Goal: Information Seeking & Learning: Understand process/instructions

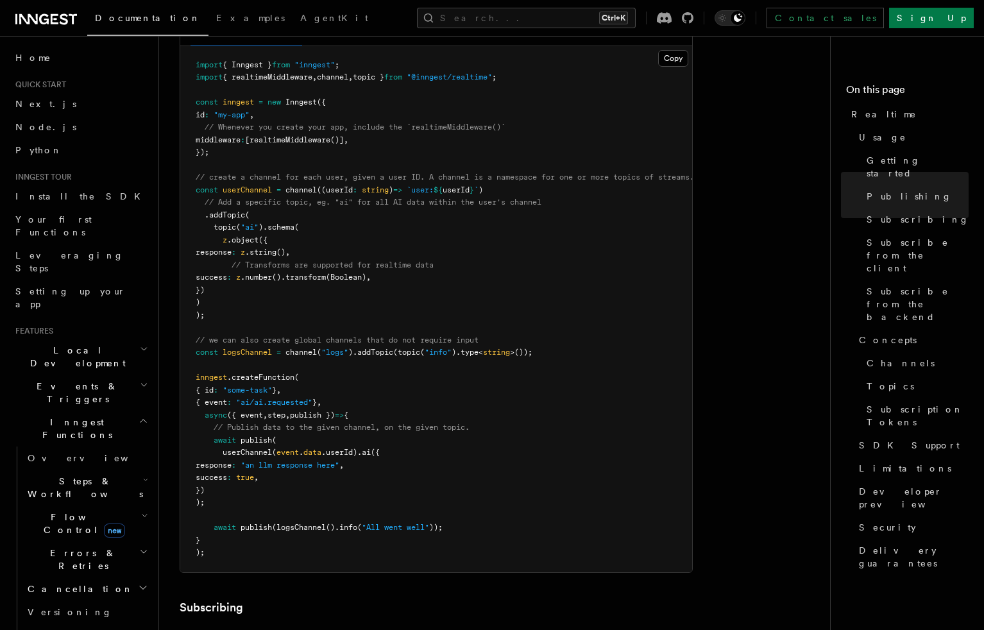
click at [491, 390] on pre "import { Inngest } from "inngest" ; import { realtimeMiddleware , channel , top…" at bounding box center [436, 309] width 512 height 526
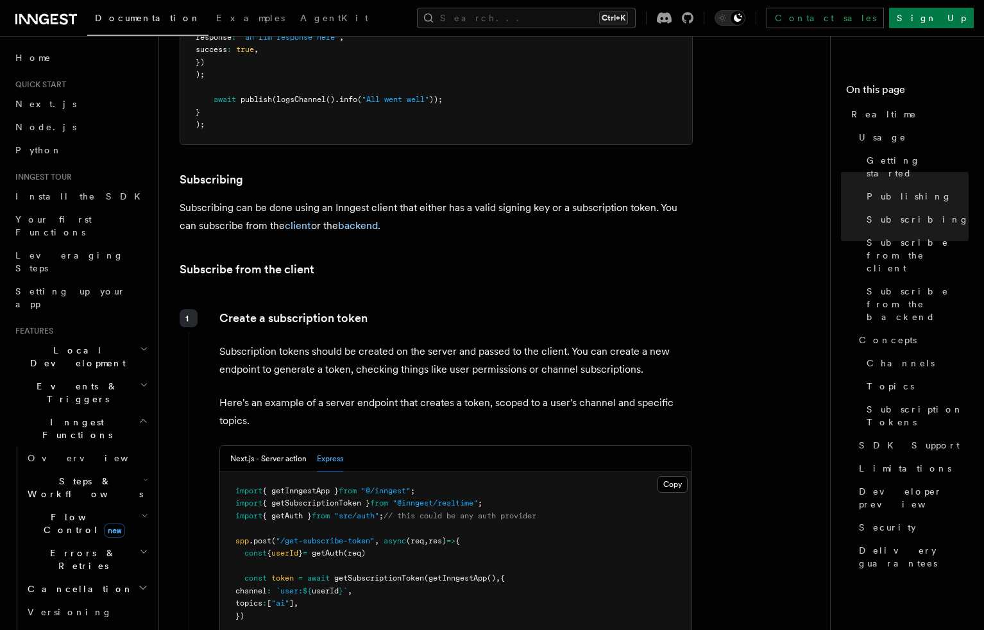
scroll to position [1347, 0]
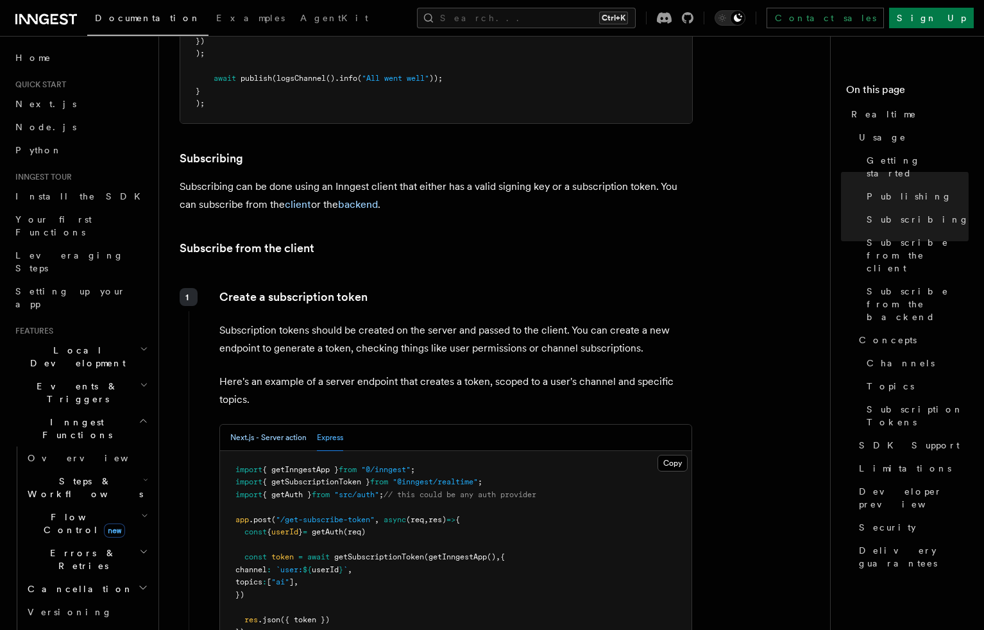
click at [260, 425] on button "Next.js - Server action" at bounding box center [268, 438] width 76 height 26
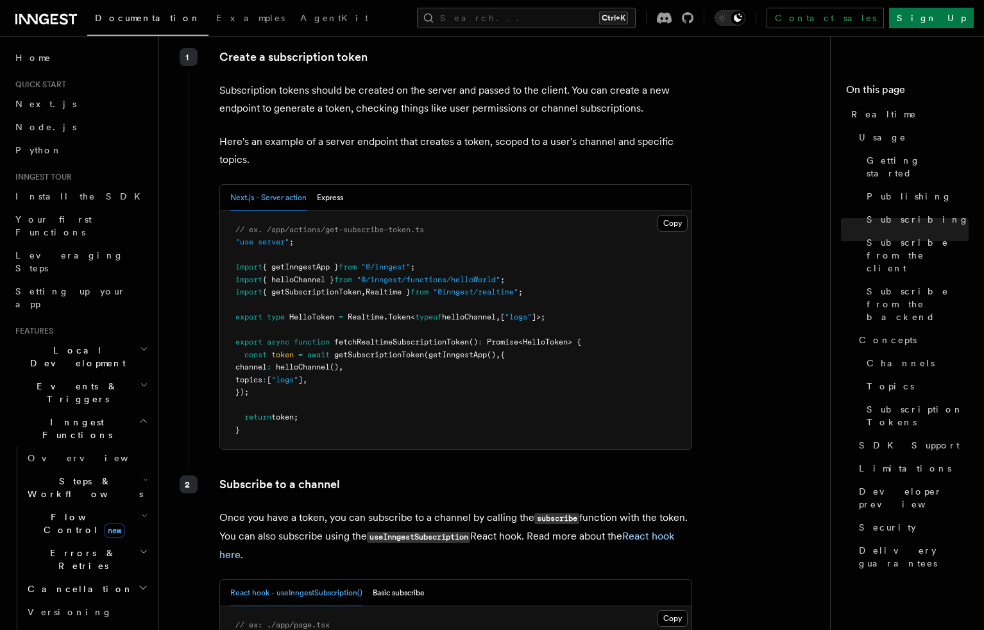
scroll to position [1540, 0]
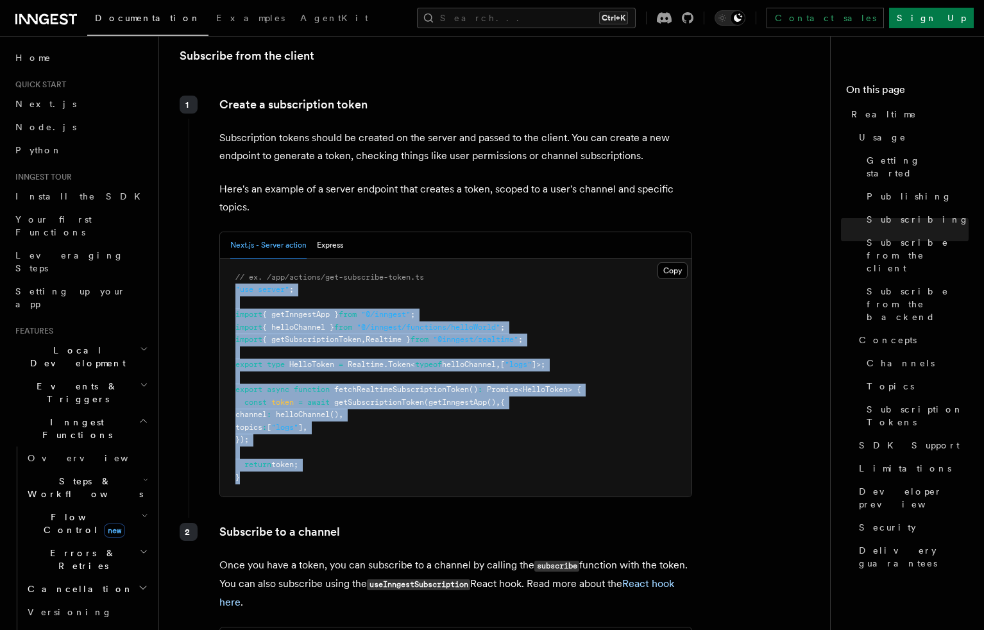
drag, startPoint x: 273, startPoint y: 445, endPoint x: 232, endPoint y: 262, distance: 188.2
click at [232, 262] on pre "// ex. /app/actions/get-subscribe-token.ts "use server" ; import { getInngestAp…" at bounding box center [456, 378] width 472 height 239
copy code ""use server" ; import { getInngestApp } from "@/inngest" ; import { helloChanne…"
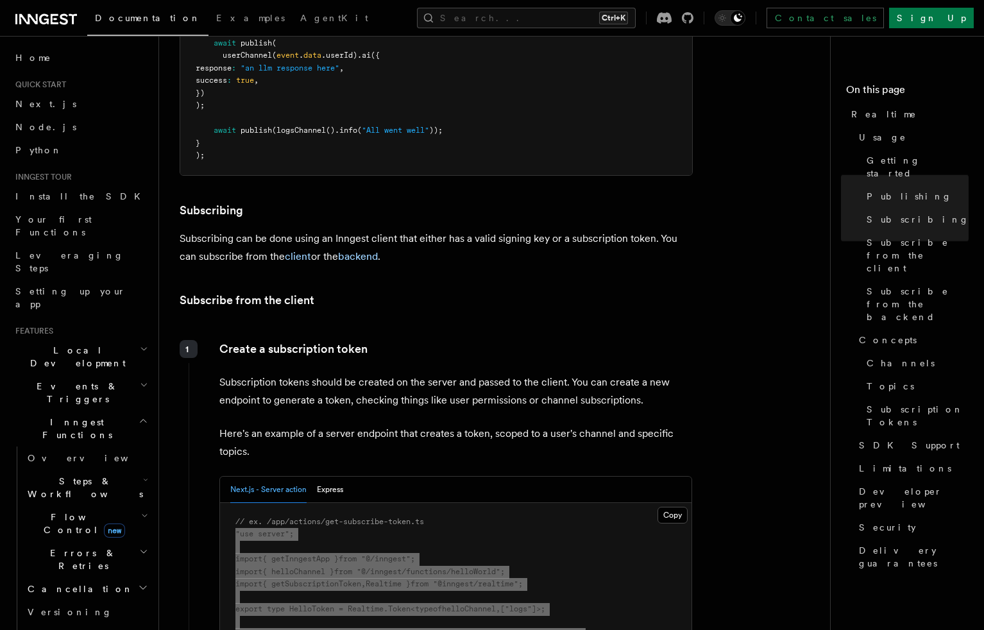
scroll to position [1476, 0]
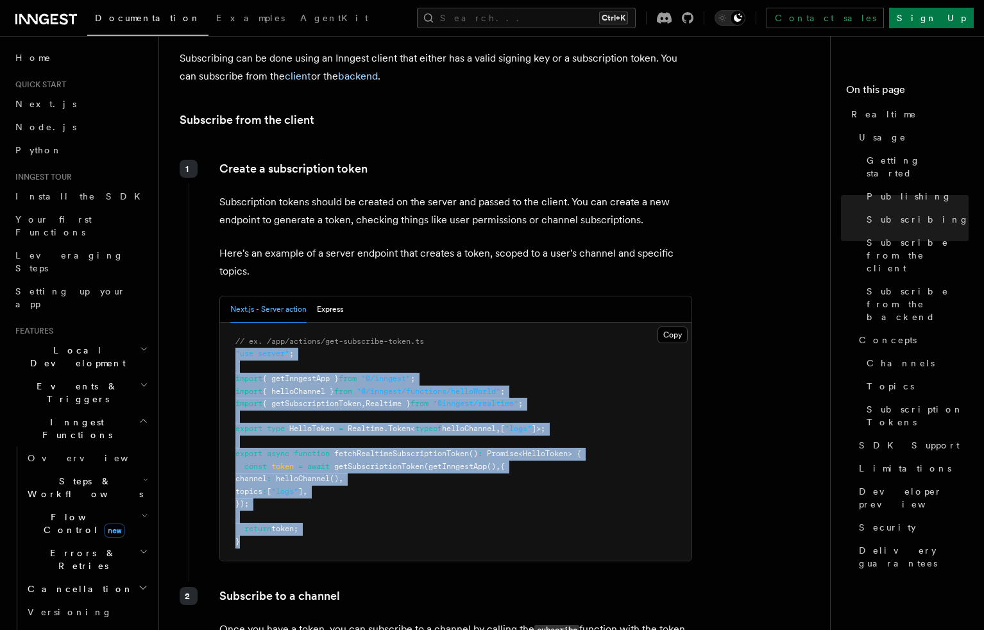
click at [441, 384] on pre "// ex. /app/actions/get-subscribe-token.ts "use server" ; import { getInngestAp…" at bounding box center [456, 442] width 472 height 239
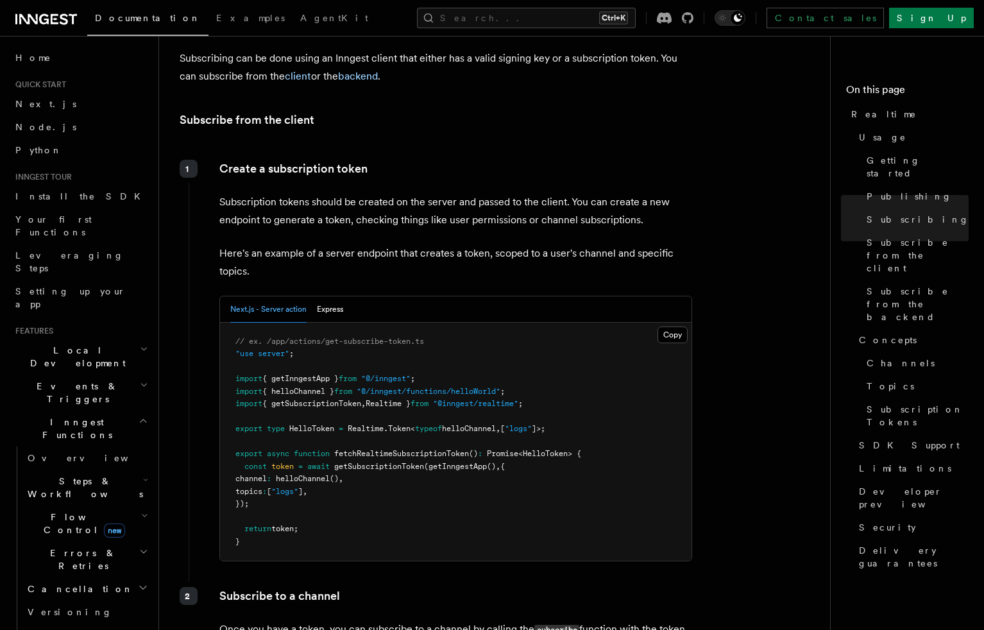
click at [391, 409] on pre "// ex. /app/actions/get-subscribe-token.ts "use server" ; import { getInngestAp…" at bounding box center [456, 442] width 472 height 239
drag, startPoint x: 444, startPoint y: 346, endPoint x: 445, endPoint y: 339, distance: 7.2
click at [445, 339] on pre "// ex. /app/actions/get-subscribe-token.ts "use server" ; import { getInngestAp…" at bounding box center [456, 442] width 472 height 239
copy code "import { getInngestApp } from "@/inngest" ;"
click at [346, 296] on div "Next.js - Server action Express" at bounding box center [456, 309] width 472 height 26
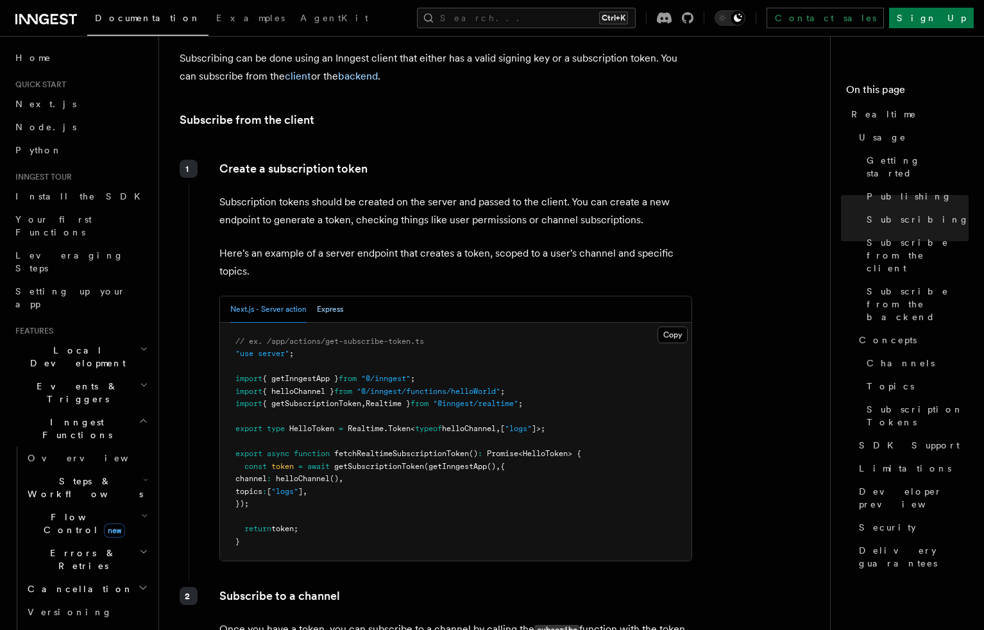
click at [343, 296] on button "Express" at bounding box center [330, 309] width 26 height 26
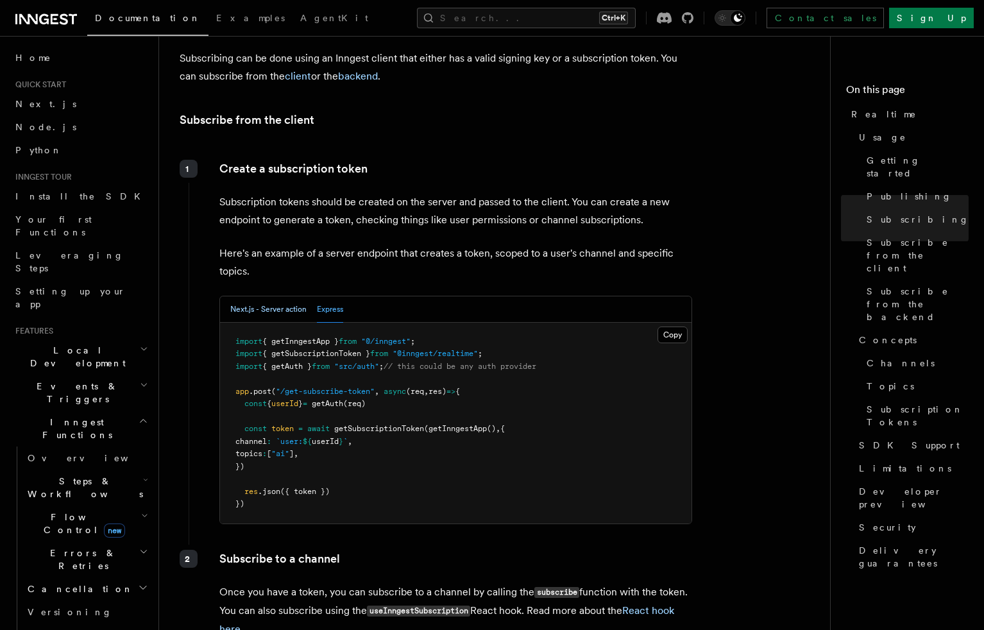
click at [253, 296] on button "Next.js - Server action" at bounding box center [268, 309] width 76 height 26
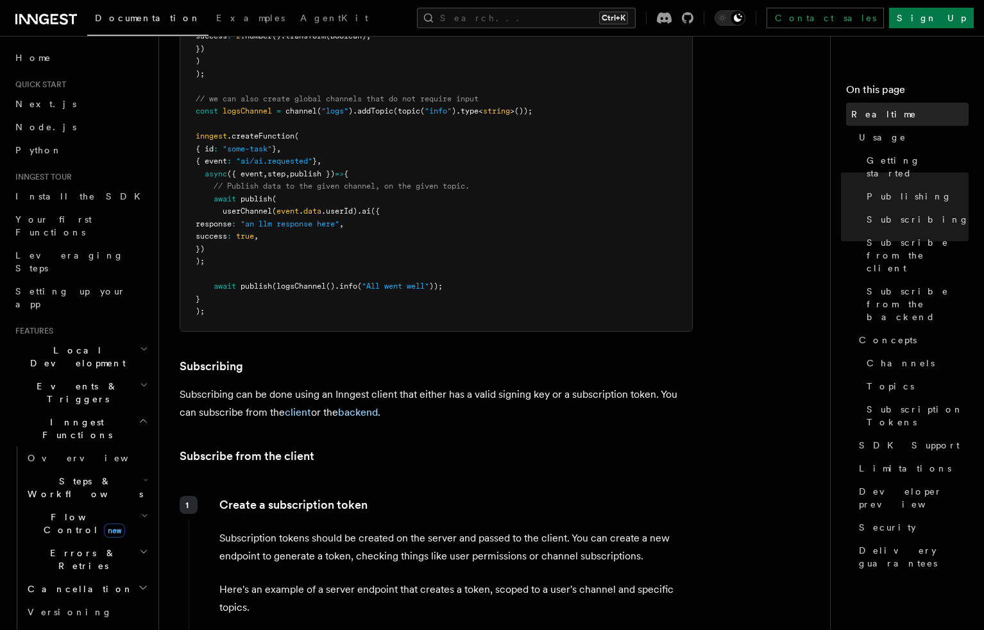
scroll to position [1155, 0]
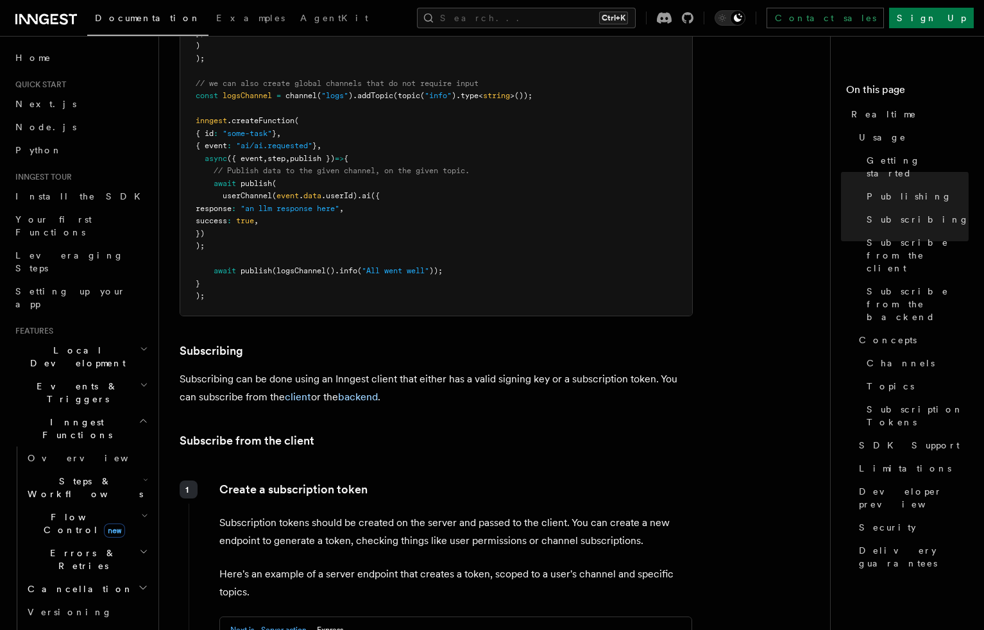
click at [587, 220] on pre "import { Inngest } from "inngest" ; import { realtimeMiddleware , channel , top…" at bounding box center [436, 53] width 512 height 526
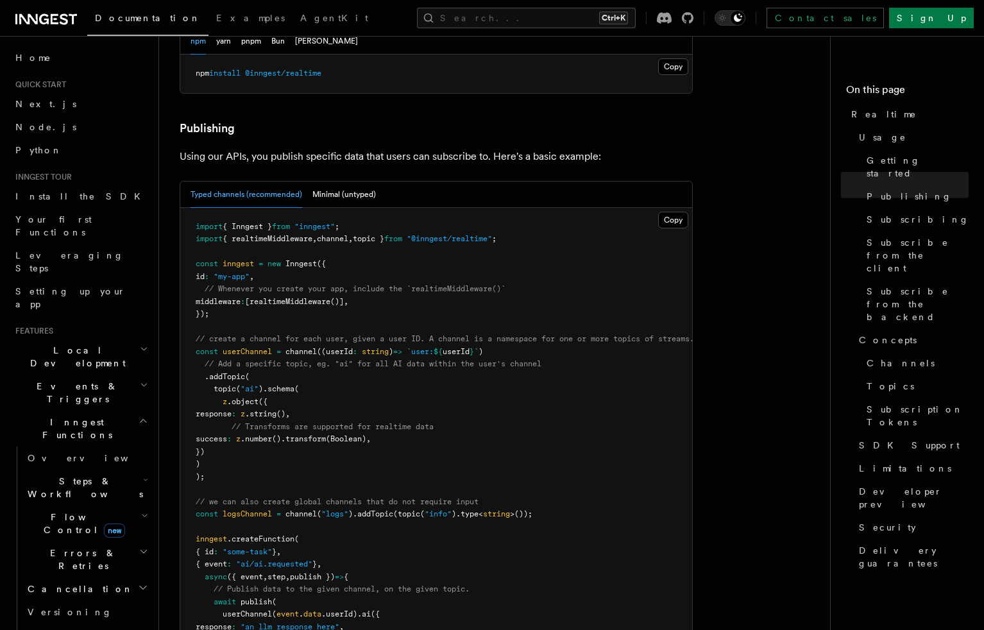
scroll to position [706, 0]
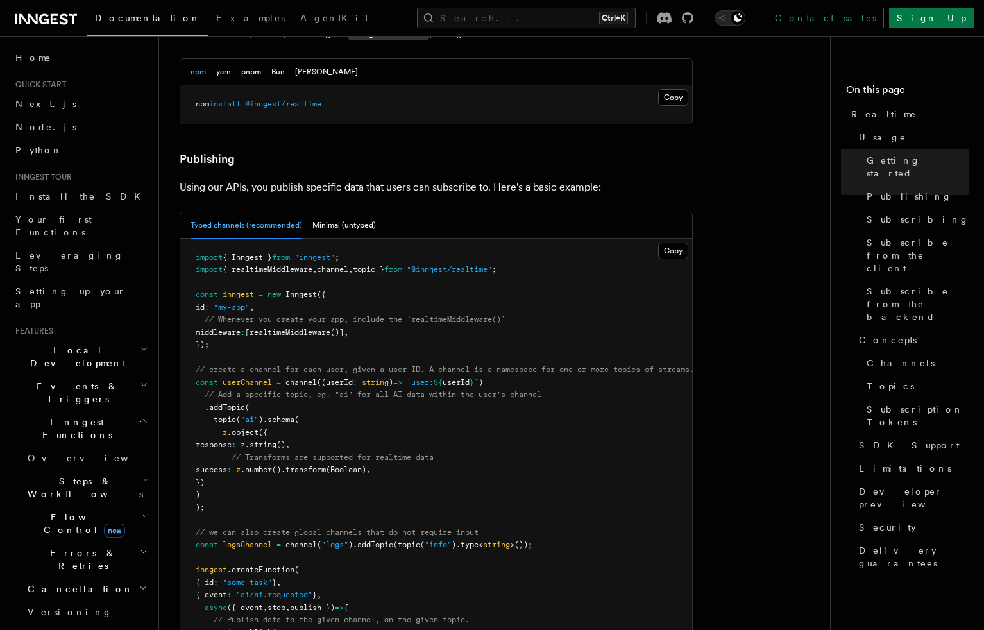
click at [346, 212] on button "Minimal (untyped)" at bounding box center [344, 225] width 64 height 26
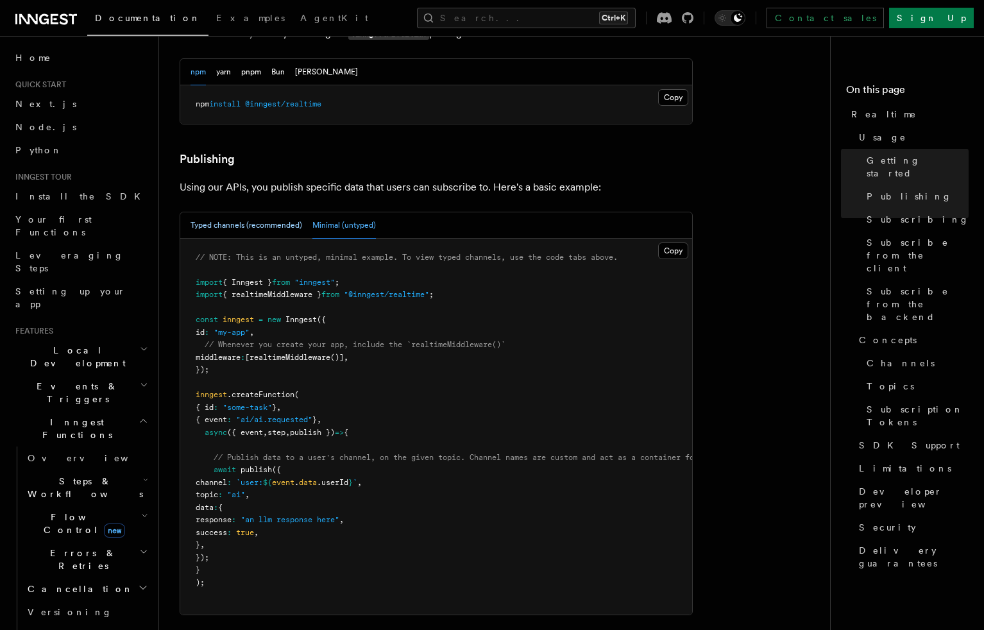
click at [260, 212] on button "Typed channels (recommended)" at bounding box center [247, 225] width 112 height 26
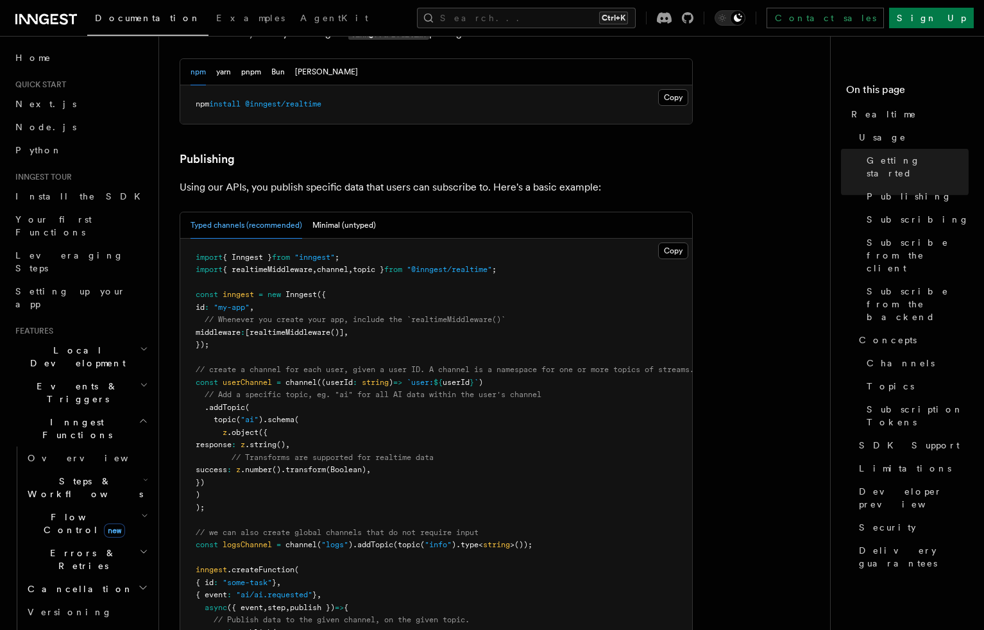
drag, startPoint x: 260, startPoint y: 182, endPoint x: 225, endPoint y: 239, distance: 66.6
click at [225, 239] on pre "import { Inngest } from "inngest" ; import { realtimeMiddleware , channel , top…" at bounding box center [436, 502] width 512 height 526
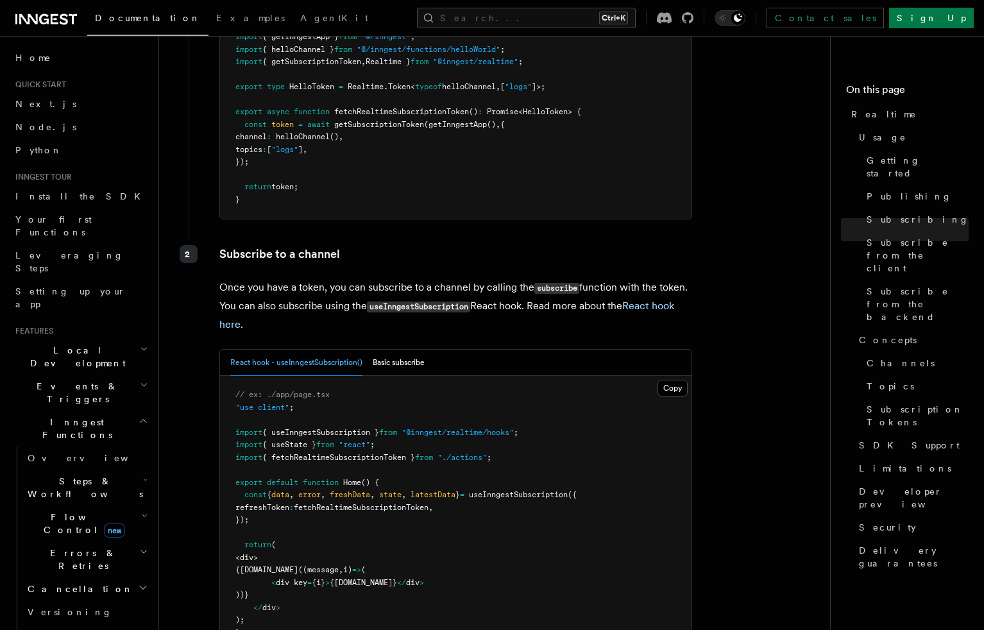
scroll to position [1861, 0]
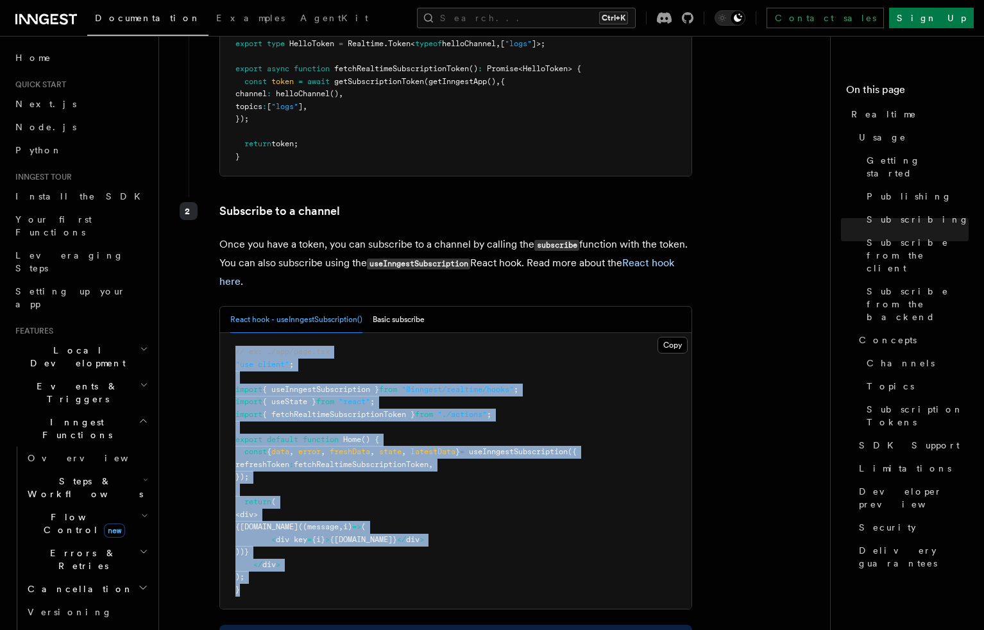
drag, startPoint x: 275, startPoint y: 560, endPoint x: 234, endPoint y: 318, distance: 246.1
click at [234, 333] on pre "// ex: ./app/page.tsx "use client" ; import { useInngestSubscription } from "@i…" at bounding box center [456, 471] width 472 height 276
copy code "// ex: ./app/page.tsx "use client" ; import { useInngestSubscription } from "@i…"
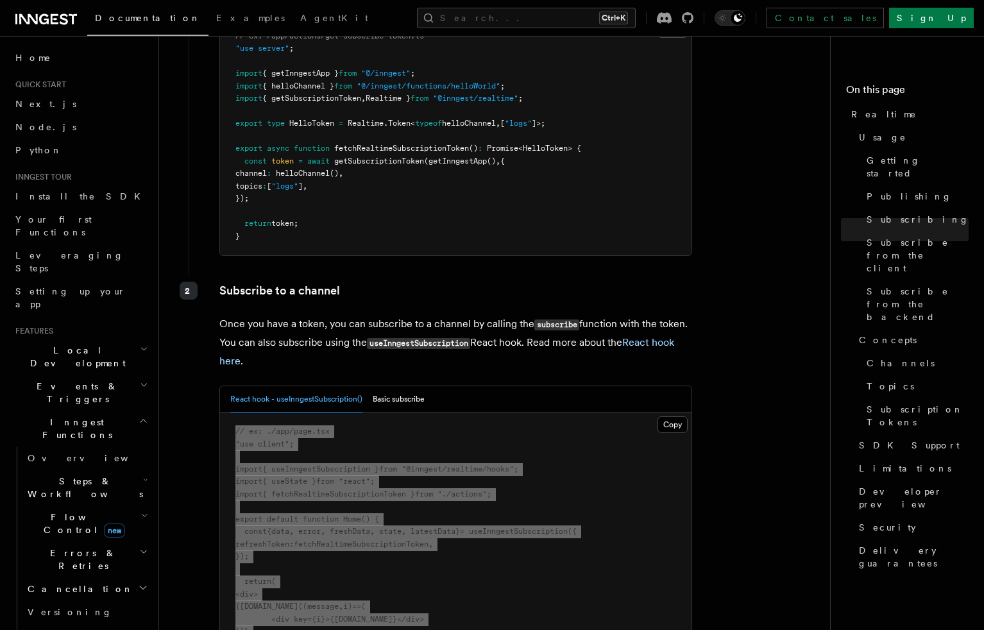
scroll to position [1796, 0]
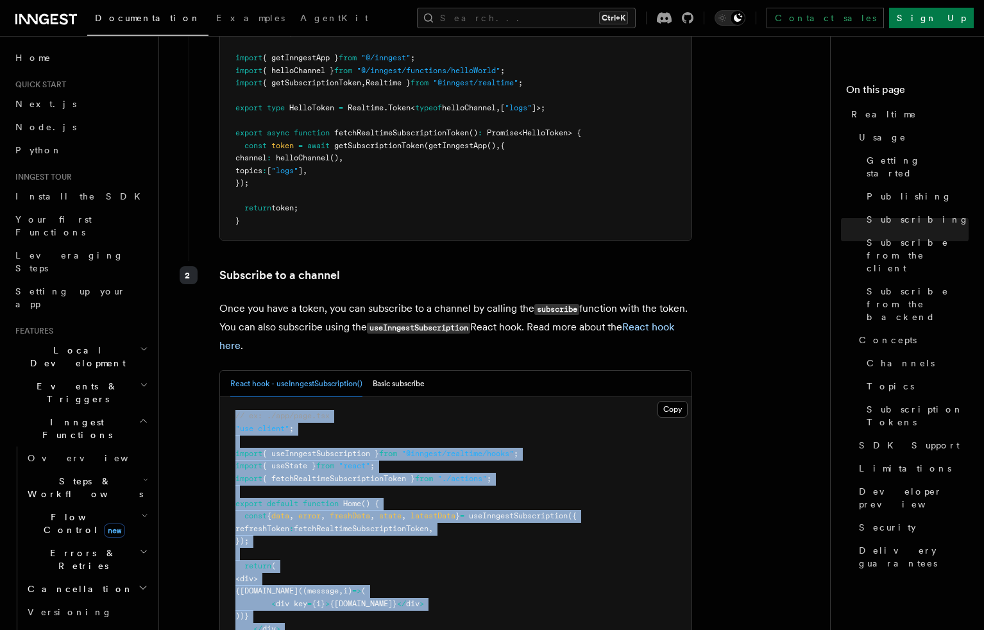
click at [371, 499] on span "() {" at bounding box center [370, 503] width 18 height 9
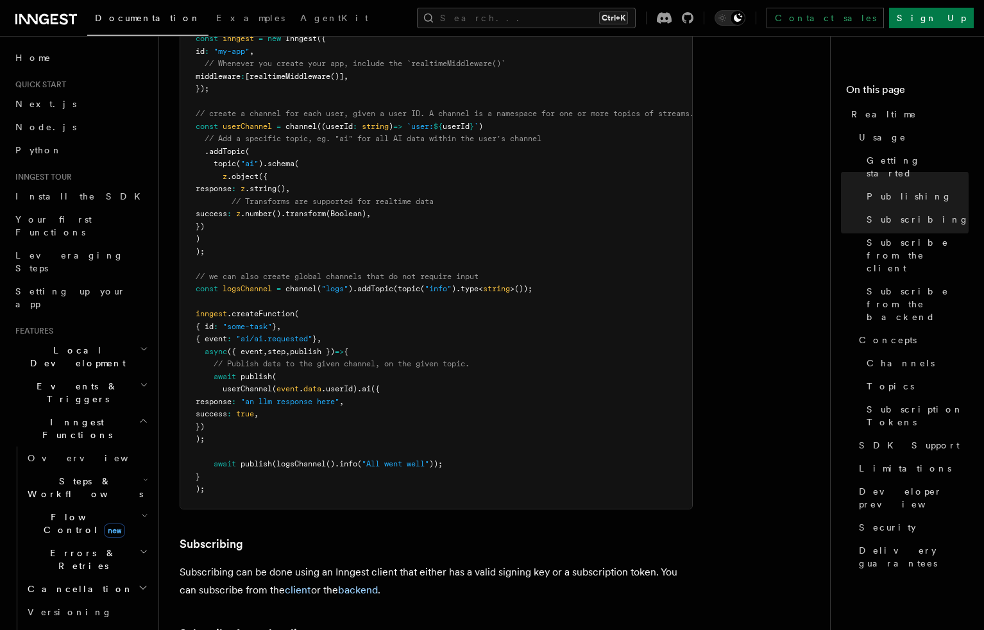
scroll to position [962, 0]
click at [382, 380] on pre "import { Inngest } from "inngest" ; import { realtimeMiddleware , channel , top…" at bounding box center [436, 245] width 512 height 526
